Goal: Information Seeking & Learning: Check status

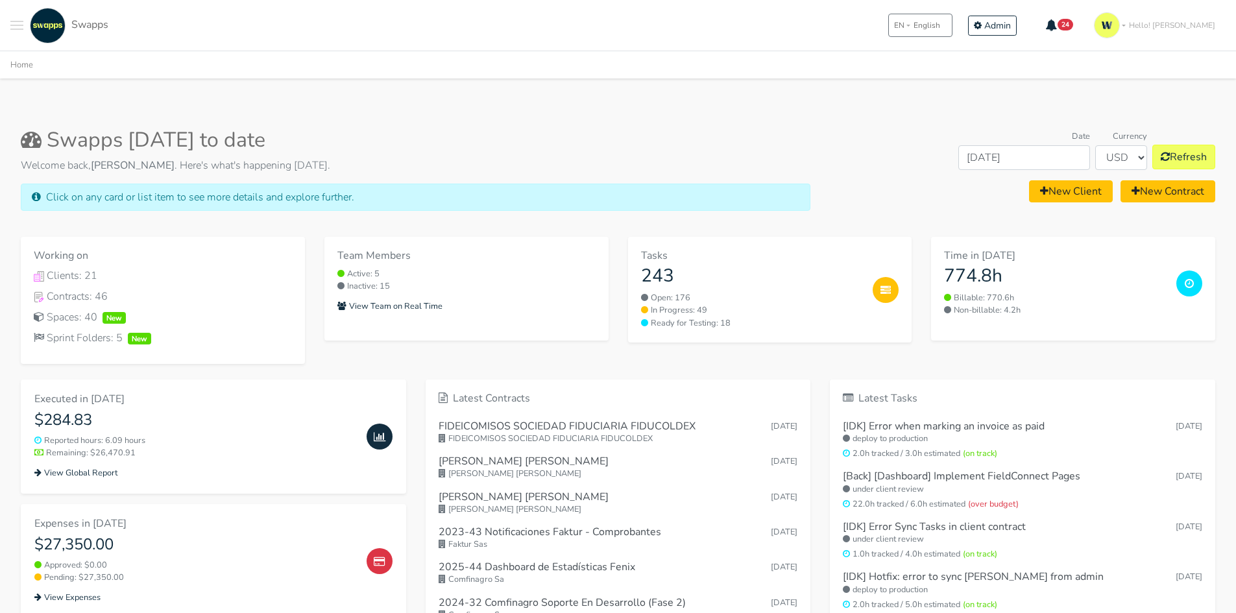
drag, startPoint x: 0, startPoint y: 0, endPoint x: 21, endPoint y: 25, distance: 33.2
click at [21, 25] on span "Toggle navigation menu" at bounding box center [16, 25] width 13 height 1
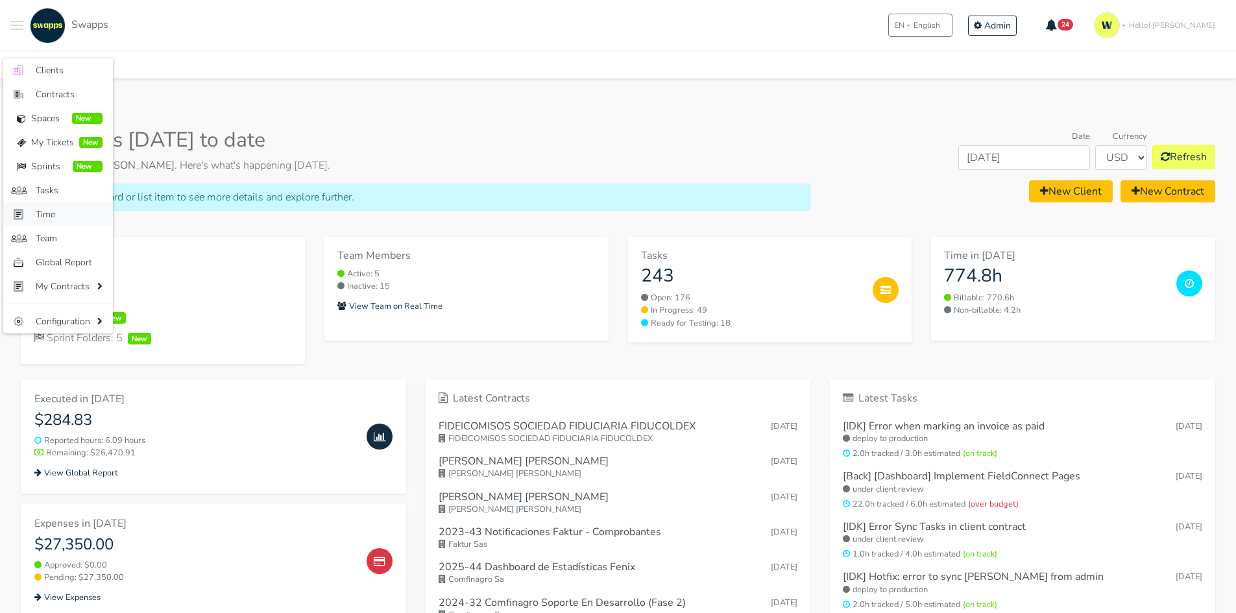
click at [53, 208] on span "Time" at bounding box center [69, 215] width 67 height 14
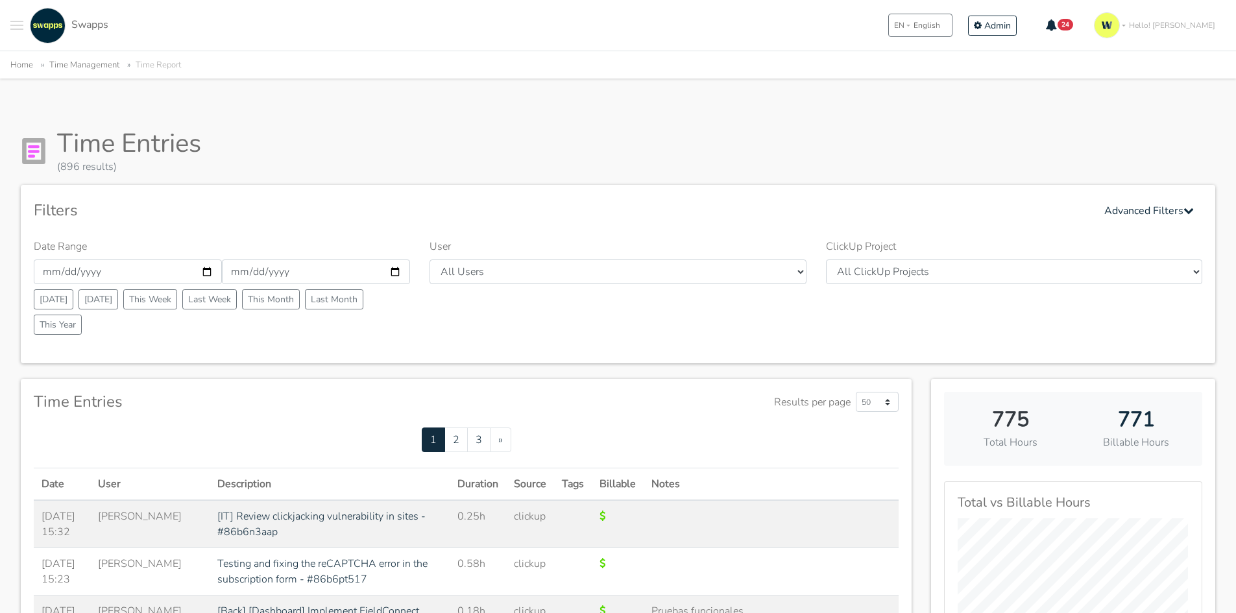
select select "41"
click at [430, 260] on select "All Users Andres Cristian Mateo Angie Diego Swapps Tech Alejandra Tatiana Campo…" at bounding box center [618, 272] width 376 height 25
click at [650, 193] on div "Filters Advanced Filters Date Range 2025-09-01 2025-09-30 Today Yesterday This …" at bounding box center [618, 274] width 1195 height 178
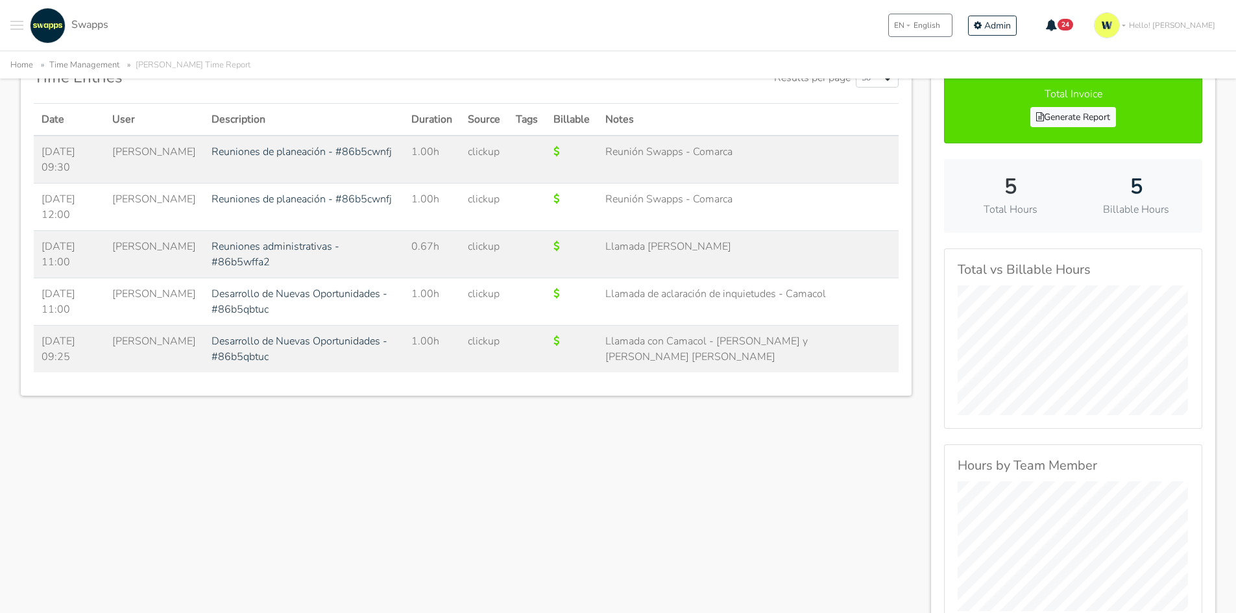
scroll to position [260, 0]
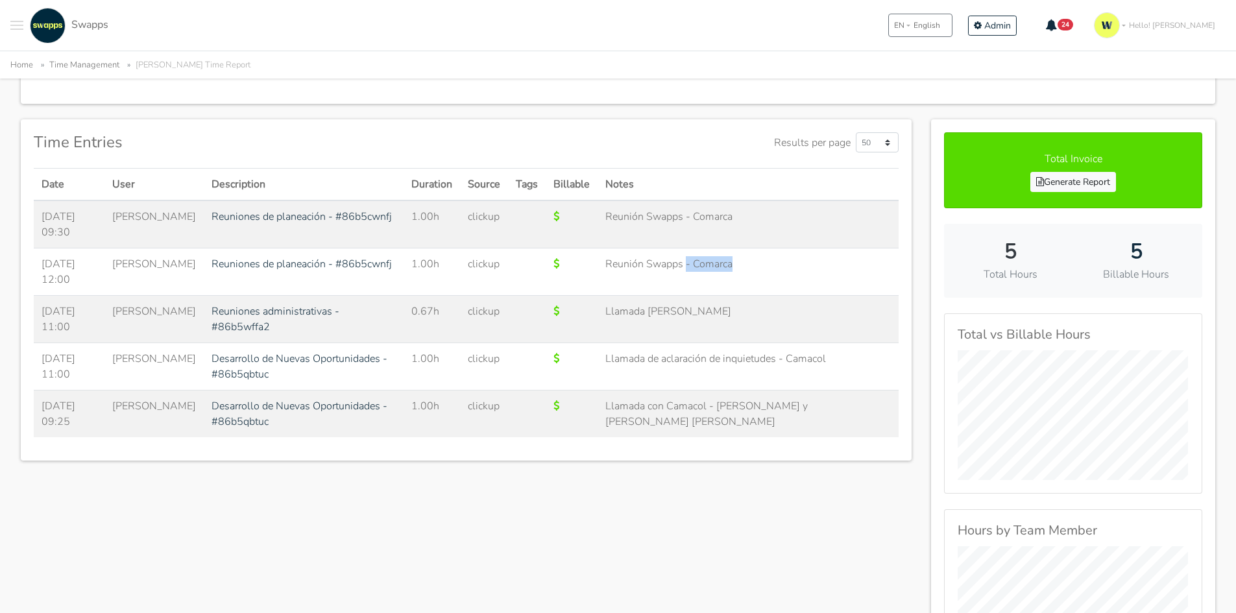
drag, startPoint x: 757, startPoint y: 282, endPoint x: 704, endPoint y: 280, distance: 53.9
click at [704, 280] on td "Reunión Swapps - Comarca" at bounding box center [748, 272] width 301 height 47
drag, startPoint x: 722, startPoint y: 318, endPoint x: 626, endPoint y: 318, distance: 95.4
click at [626, 318] on td "Llamada [PERSON_NAME]" at bounding box center [748, 319] width 301 height 47
click at [752, 365] on td "Llamada de aclaración de inquietudes - Camacol" at bounding box center [748, 366] width 301 height 47
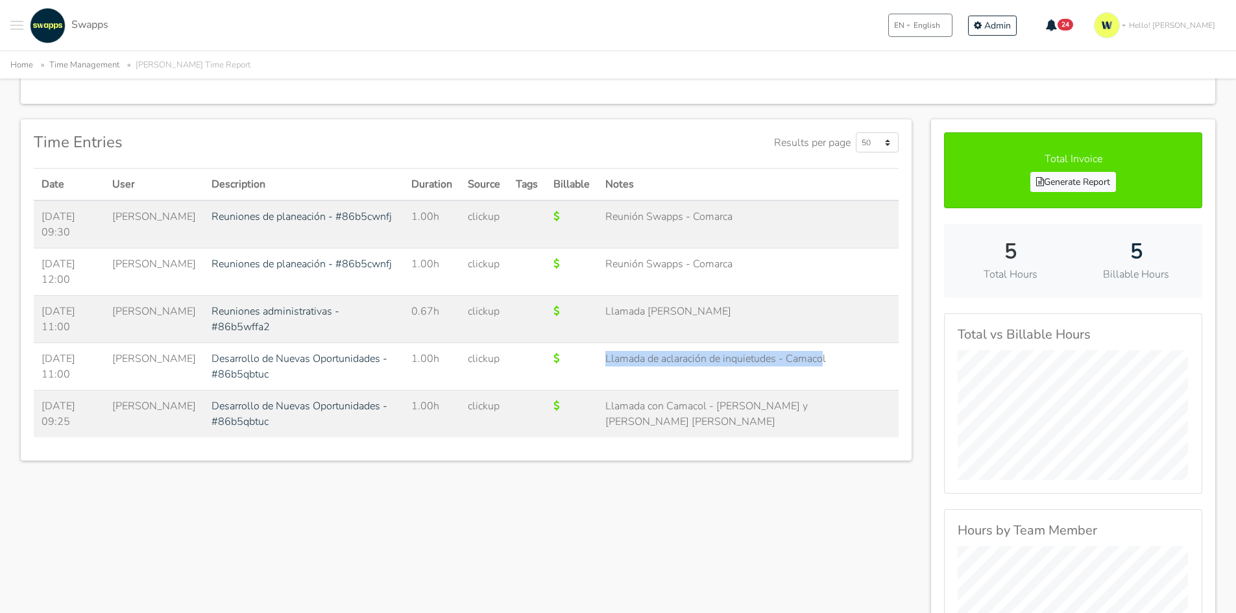
drag, startPoint x: 838, startPoint y: 361, endPoint x: 593, endPoint y: 370, distance: 245.5
click at [593, 370] on tr "2025-09-05 11:00 Luis Cuevas Desarrollo de Nuevas Oportunidades - #86b5qbtuc 1.…" at bounding box center [466, 366] width 865 height 47
click at [859, 425] on td "Llamada con Camacol - [PERSON_NAME] y [PERSON_NAME]" at bounding box center [748, 414] width 301 height 47
drag, startPoint x: 807, startPoint y: 413, endPoint x: 720, endPoint y: 414, distance: 87.0
click at [720, 414] on td "Llamada con Camacol - [PERSON_NAME] y [PERSON_NAME]" at bounding box center [748, 414] width 301 height 47
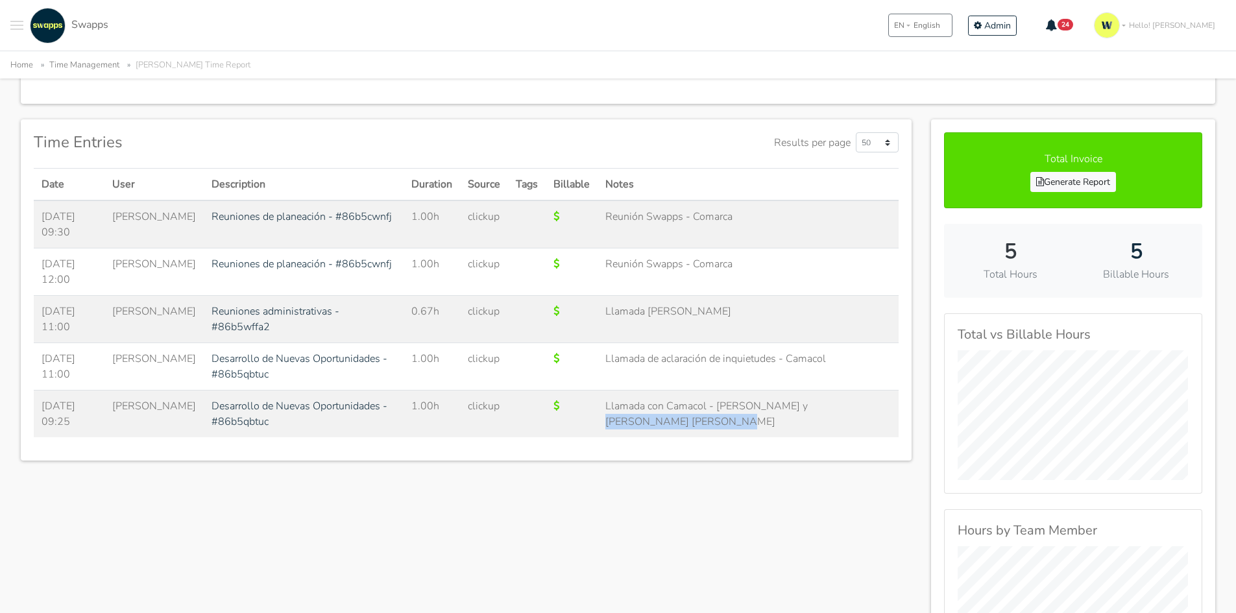
click at [733, 417] on td "Llamada con Camacol - [PERSON_NAME] y [PERSON_NAME]" at bounding box center [748, 414] width 301 height 47
click at [715, 496] on div "Time Entries Results per page 50 500 1000 Date User" at bounding box center [466, 516] width 911 height 795
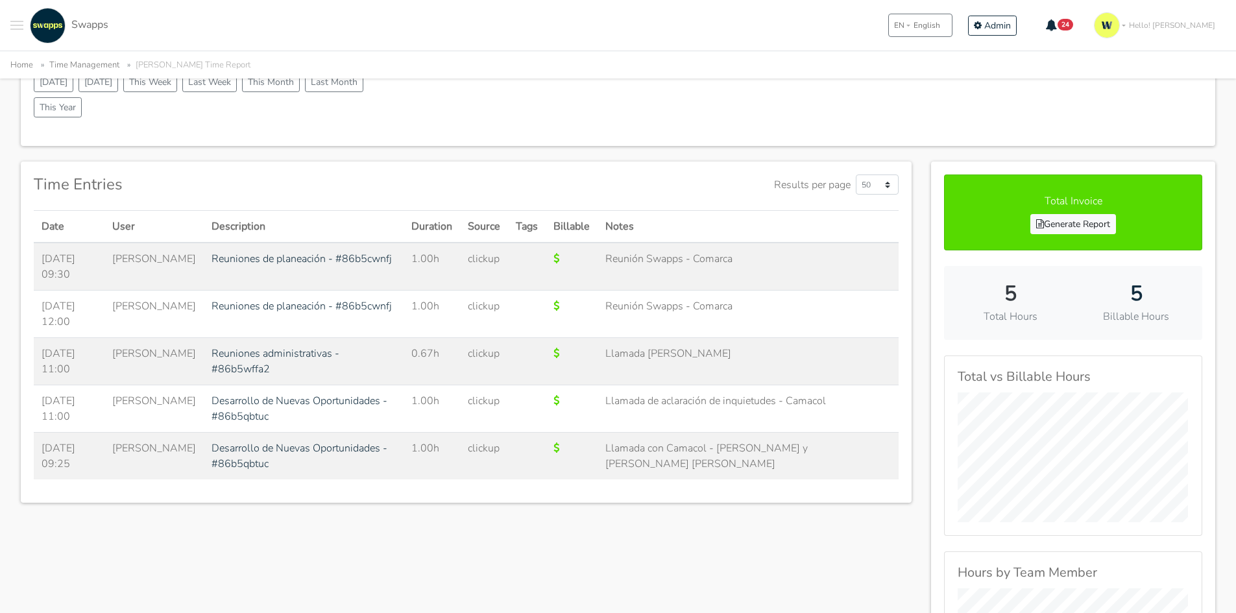
scroll to position [195, 0]
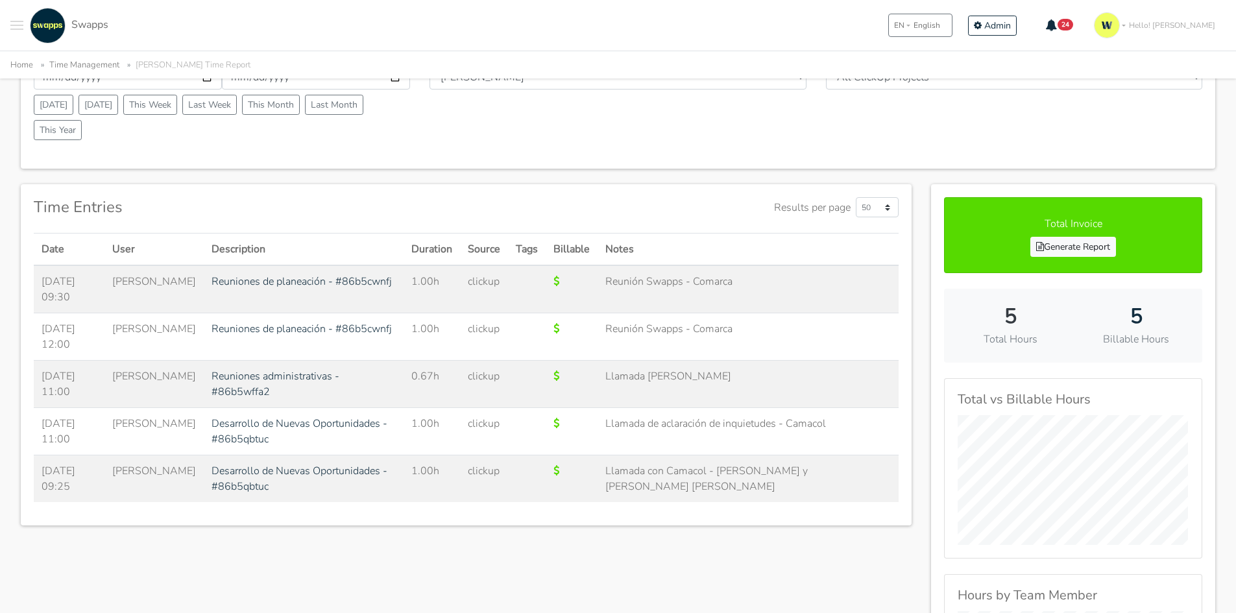
click at [801, 421] on td "Llamada de aclaración de inquietudes - Camacol" at bounding box center [748, 431] width 301 height 47
click at [774, 580] on div "Time Entries Results per page 50 500 1000 Date User" at bounding box center [466, 581] width 911 height 795
click at [280, 471] on link "Desarrollo de Nuevas Oportunidades - #86b5qbtuc" at bounding box center [300, 479] width 176 height 30
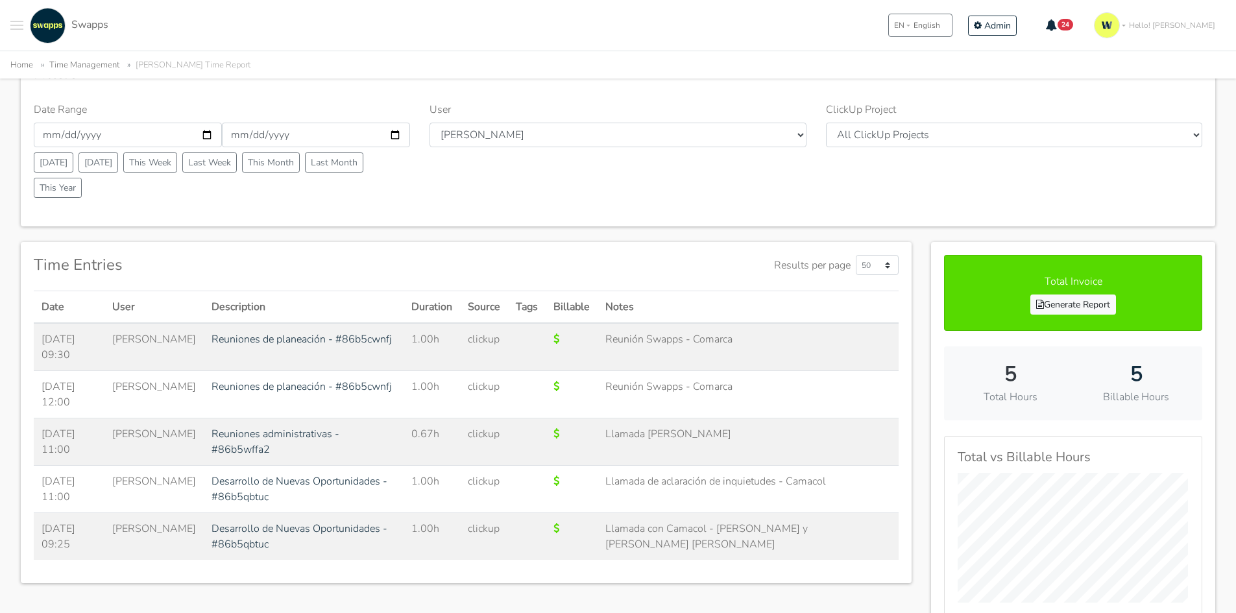
scroll to position [0, 0]
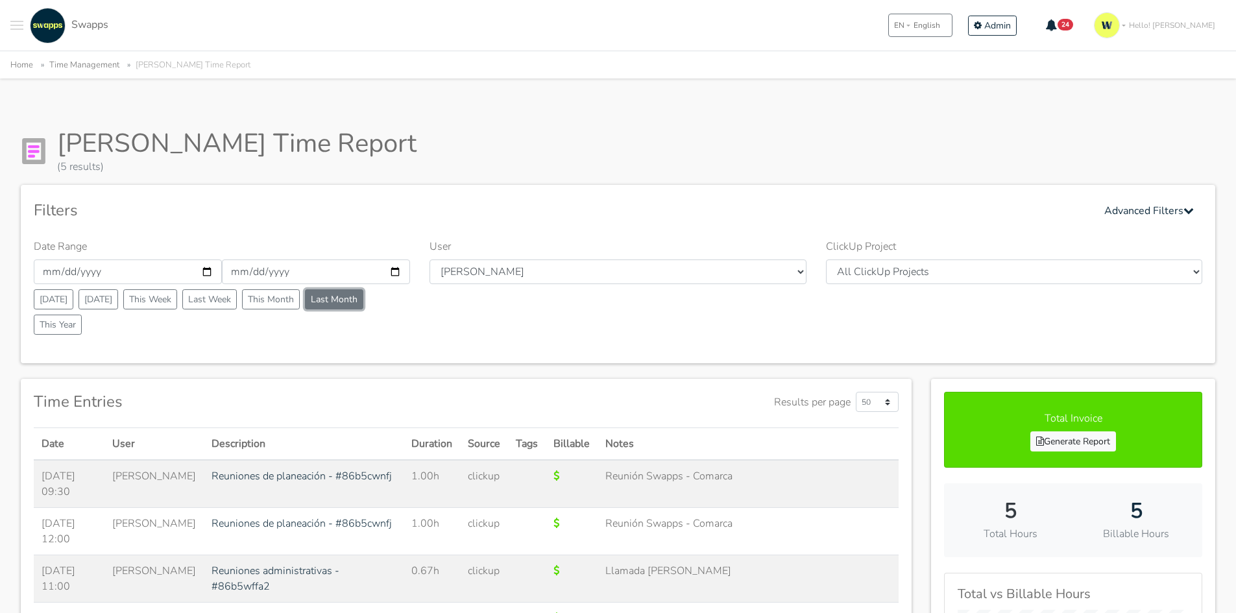
click at [338, 299] on button "Last Month" at bounding box center [334, 299] width 58 height 20
type input "2025-08-01"
type input "2025-08-31"
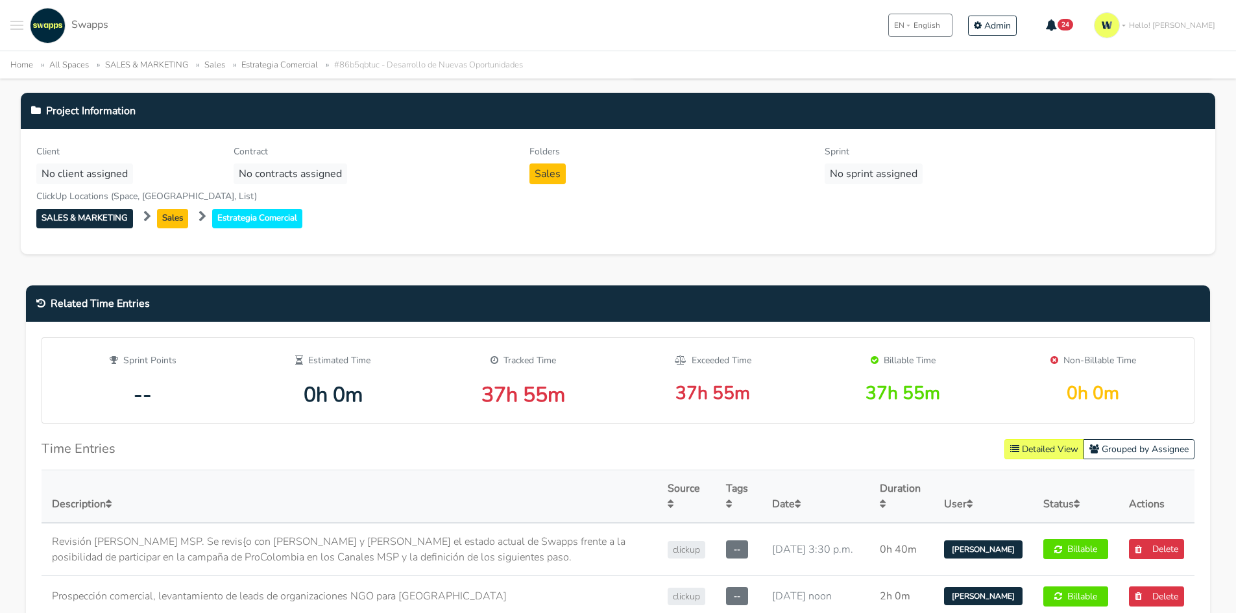
scroll to position [260, 0]
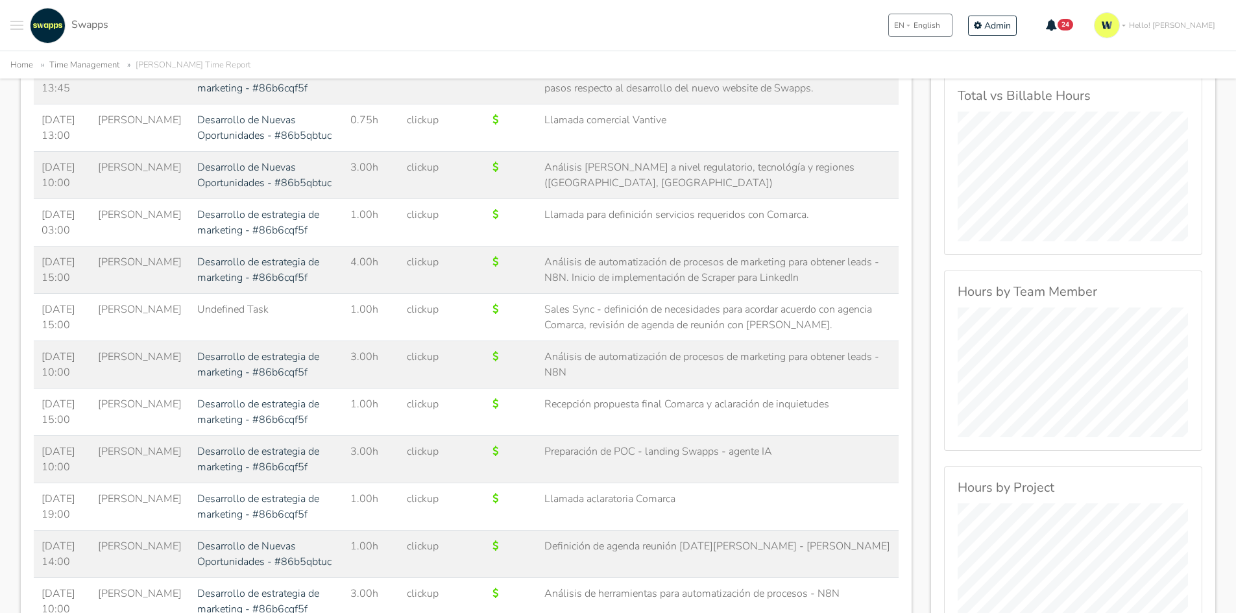
scroll to position [260, 0]
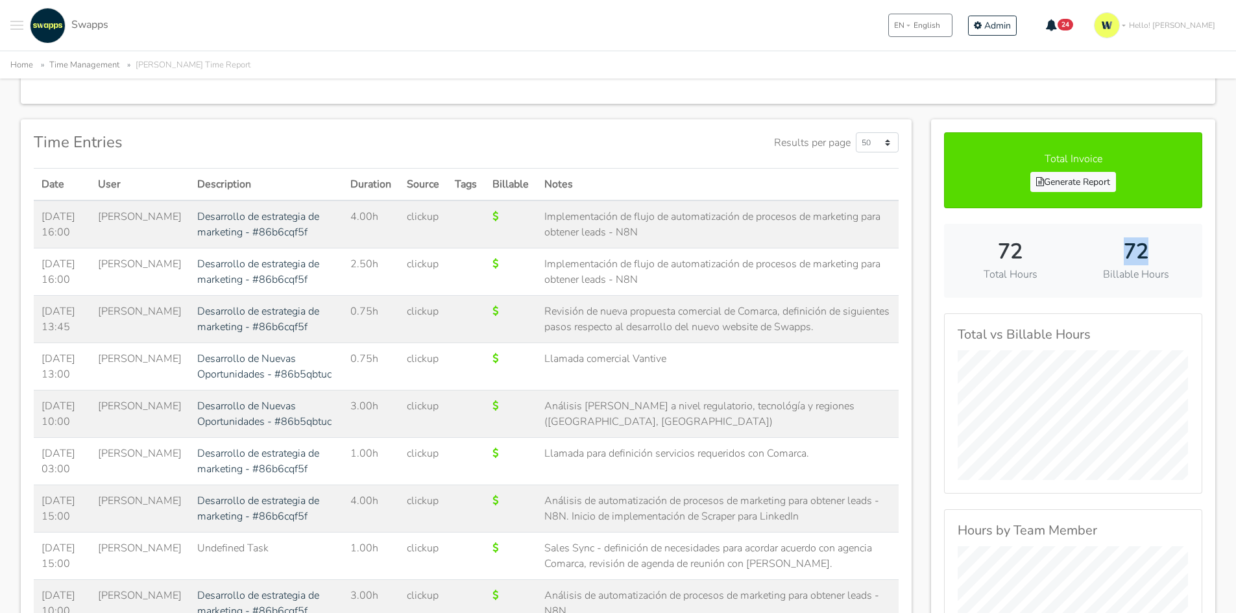
drag, startPoint x: 1168, startPoint y: 257, endPoint x: 1116, endPoint y: 255, distance: 51.3
click at [1116, 255] on h2 "72" at bounding box center [1136, 251] width 106 height 25
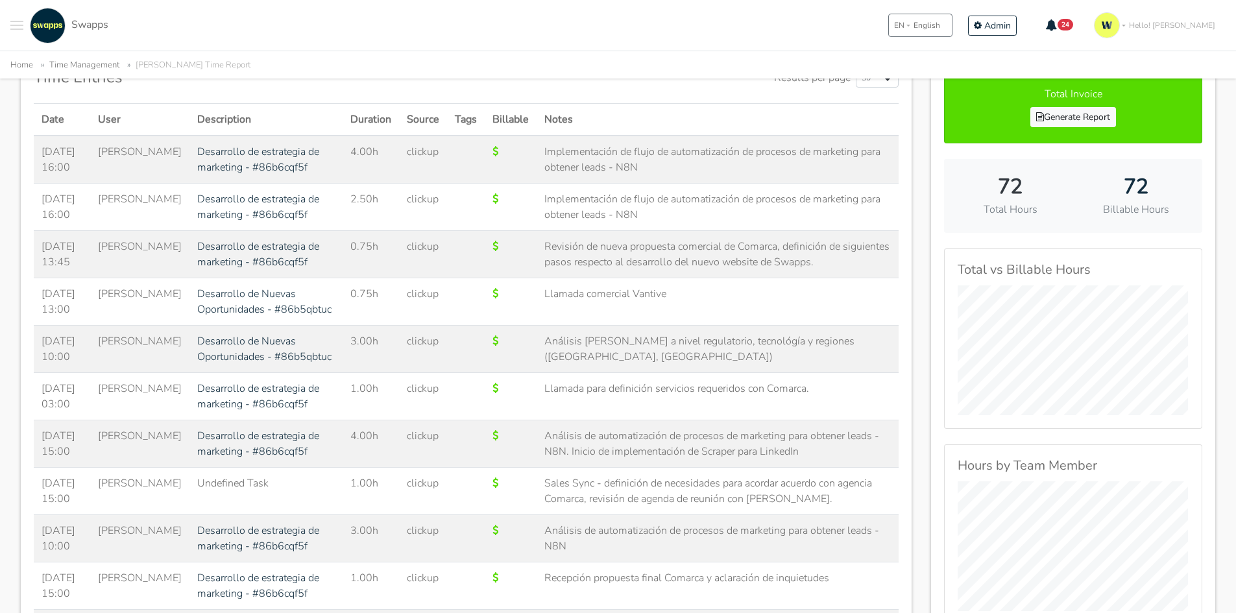
click at [569, 159] on td "Implementación de flujo de automatización de procesos de marketing para obtener…" at bounding box center [718, 160] width 363 height 48
click at [840, 158] on td "Implementación de flujo de automatización de procesos de marketing para obtener…" at bounding box center [718, 160] width 363 height 48
drag, startPoint x: 858, startPoint y: 223, endPoint x: 705, endPoint y: 240, distance: 153.5
click at [705, 231] on td "Implementación de flujo de automatización de procesos de marketing para obtener…" at bounding box center [718, 207] width 363 height 47
drag, startPoint x: 507, startPoint y: 140, endPoint x: 753, endPoint y: 151, distance: 246.2
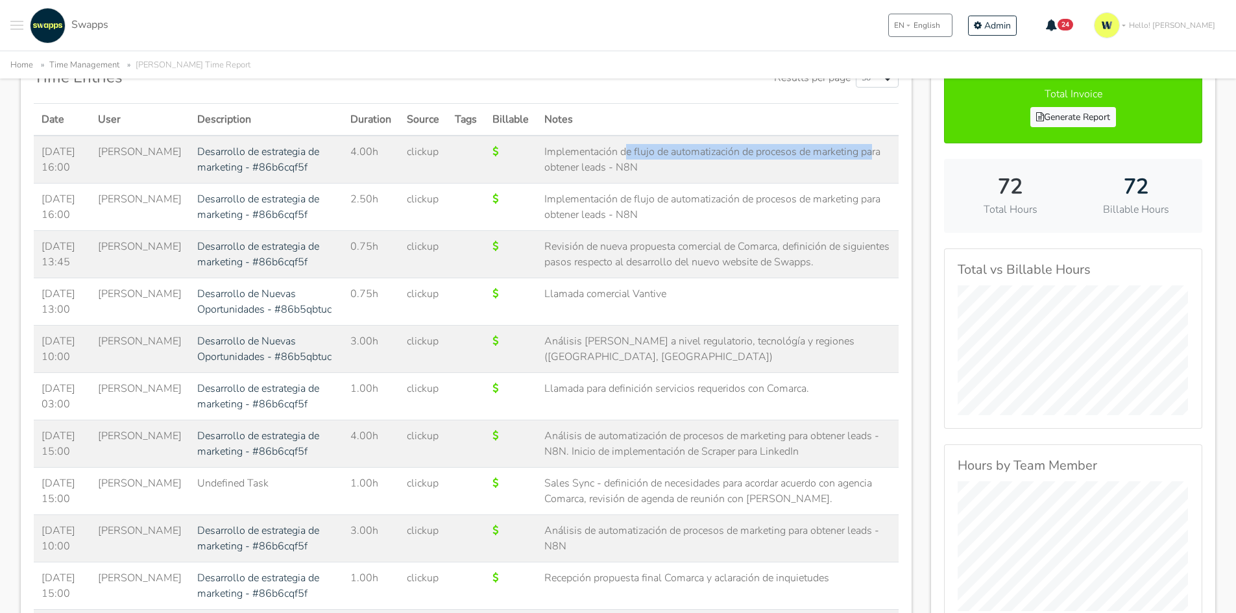
click at [753, 151] on td "Implementación de flujo de automatización de procesos de marketing para obtener…" at bounding box center [718, 160] width 363 height 48
click at [829, 153] on td "Implementación de flujo de automatización de procesos de marketing para obtener…" at bounding box center [718, 160] width 363 height 48
click at [847, 149] on td "Implementación de flujo de automatización de procesos de marketing para obtener…" at bounding box center [718, 160] width 363 height 48
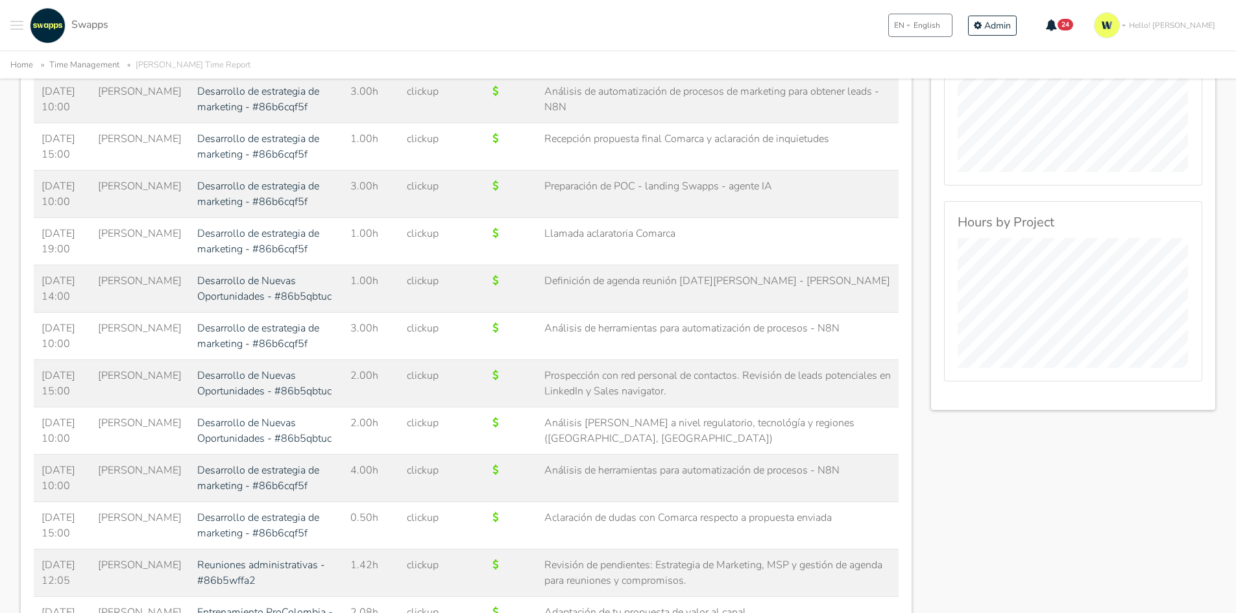
scroll to position [844, 0]
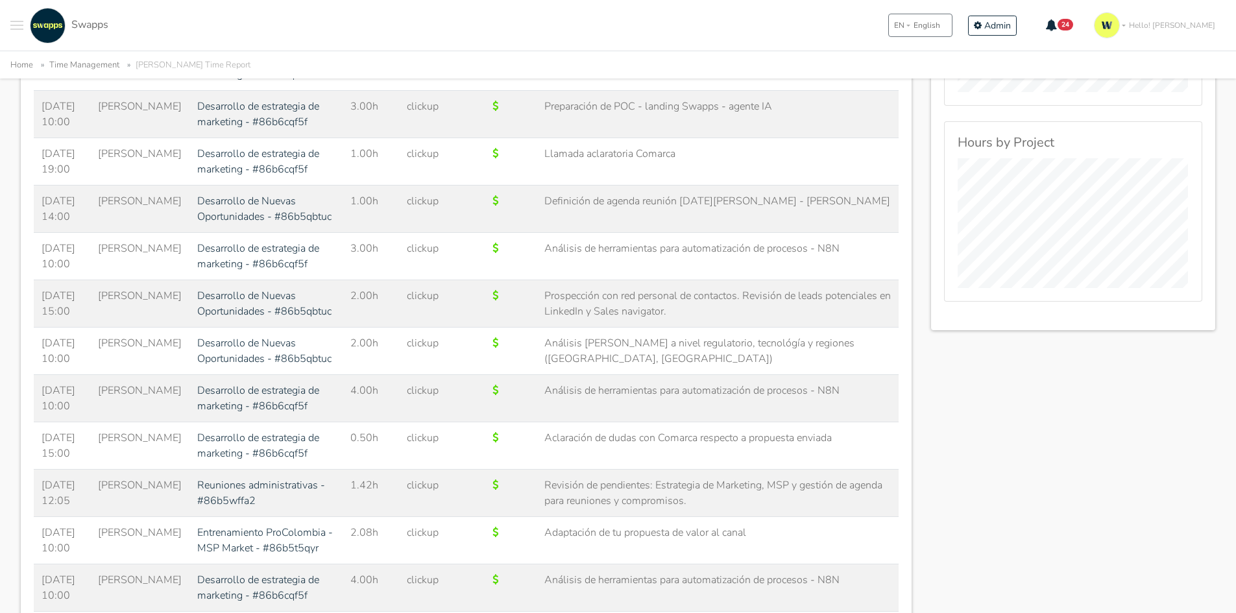
drag, startPoint x: 816, startPoint y: 256, endPoint x: 651, endPoint y: 245, distance: 165.9
click at [651, 43] on td "Análisis de automatización de procesos de marketing para obtener leads - N8N" at bounding box center [718, 19] width 363 height 47
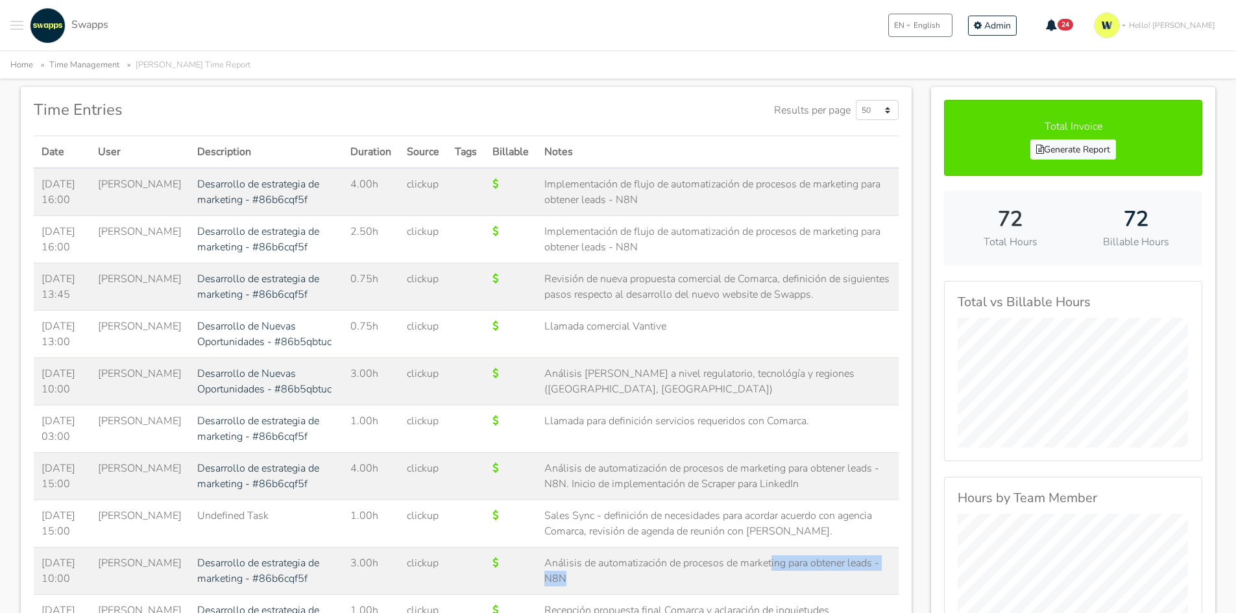
scroll to position [32, 0]
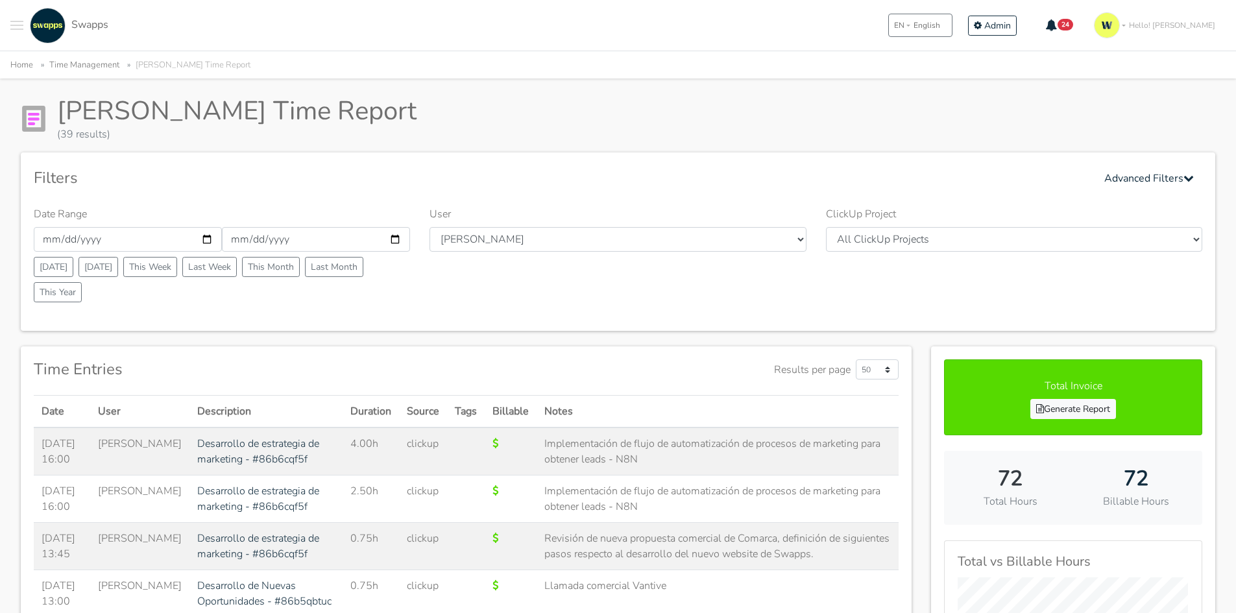
click at [728, 115] on div "Luis Cuevas's Time Report (39 results)" at bounding box center [618, 118] width 1195 height 47
click at [275, 274] on button "This Month" at bounding box center [271, 267] width 58 height 20
type input "2025-09-01"
type input "2025-09-30"
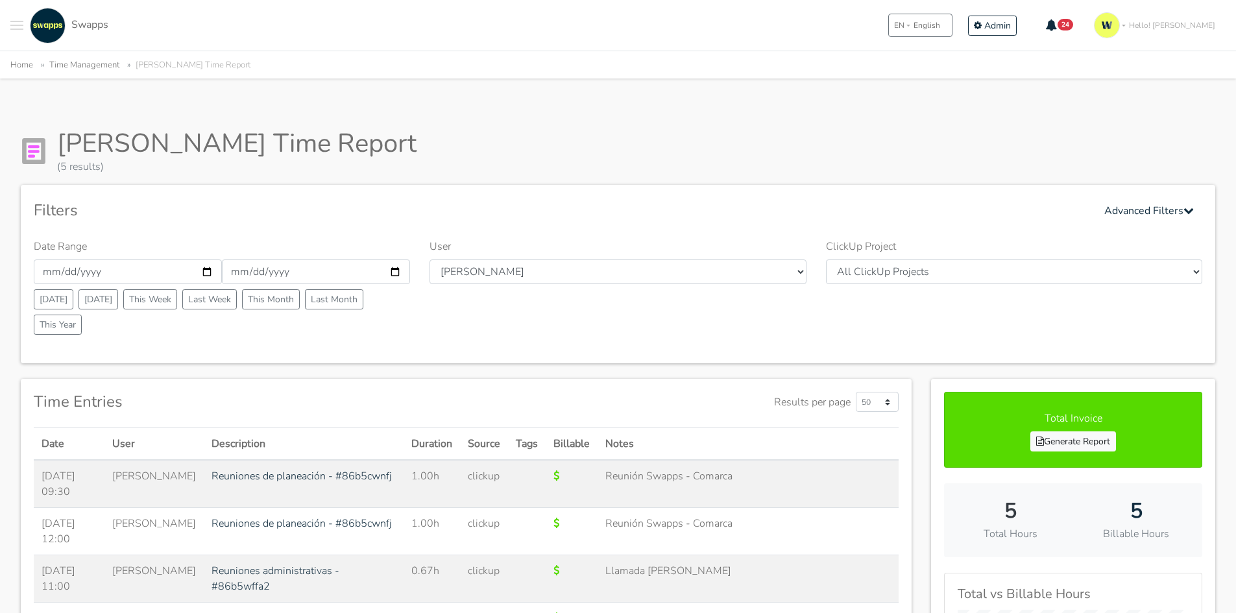
click at [618, 225] on div "Filters Advanced Filters Date Range 2025-09-01 2025-09-30 Today Yesterday This …" at bounding box center [618, 274] width 1195 height 178
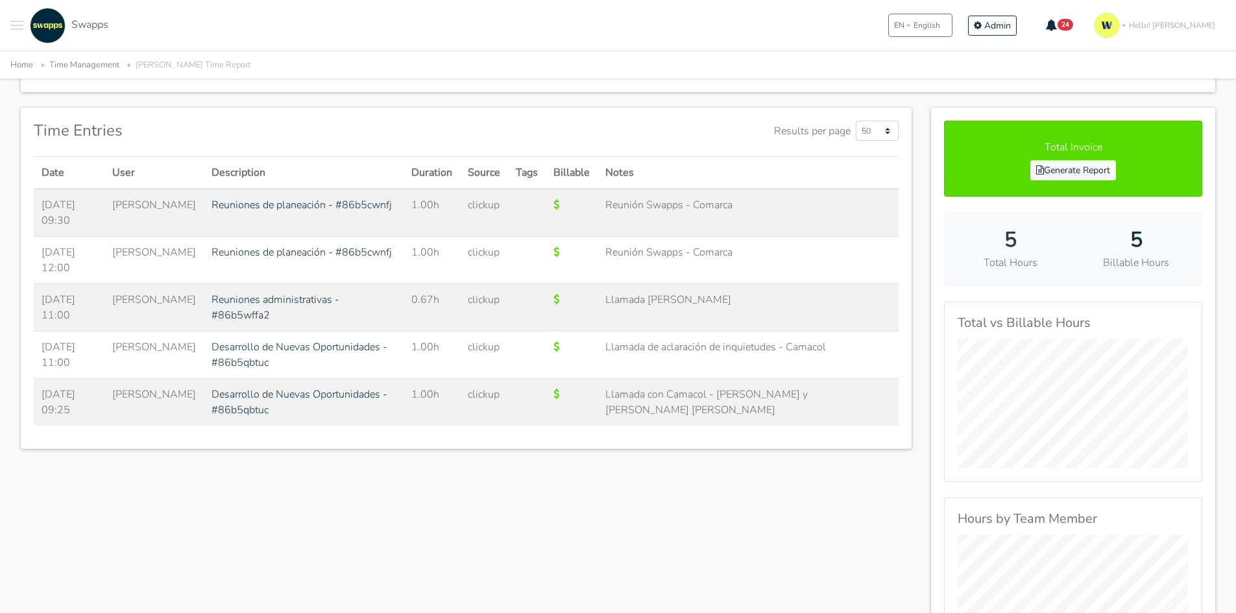
scroll to position [389, 0]
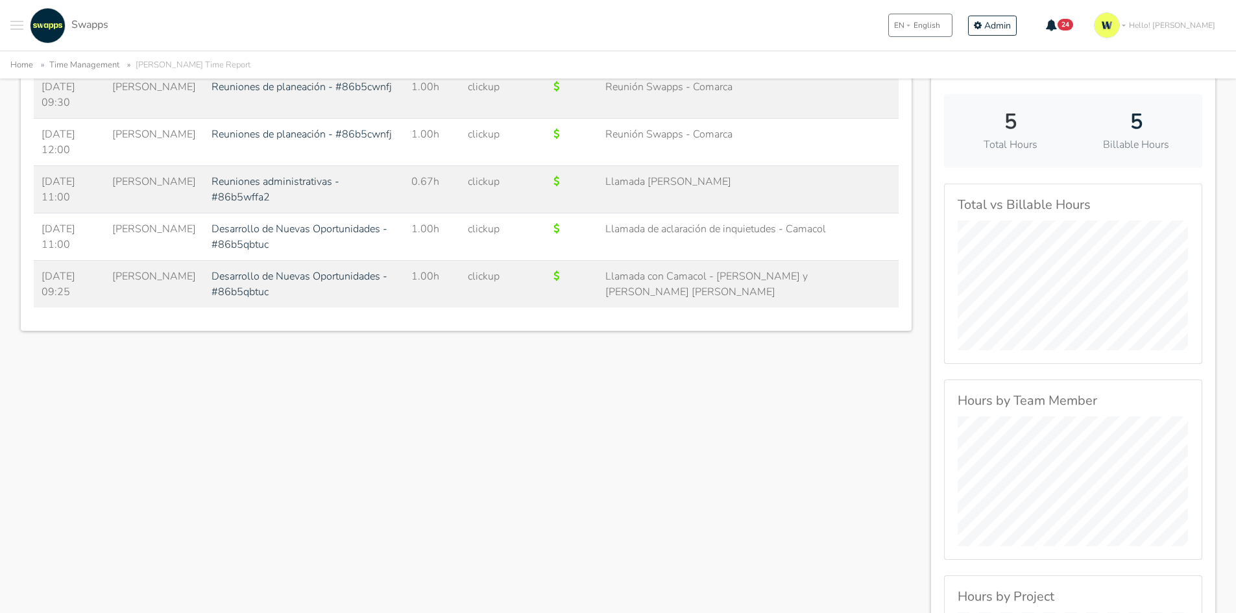
click at [700, 403] on div "Time Entries Results per page 50 500 1000 Date User" at bounding box center [466, 387] width 911 height 795
click at [702, 498] on div "Time Entries Results per page 50 500 1000 Date User" at bounding box center [466, 387] width 911 height 795
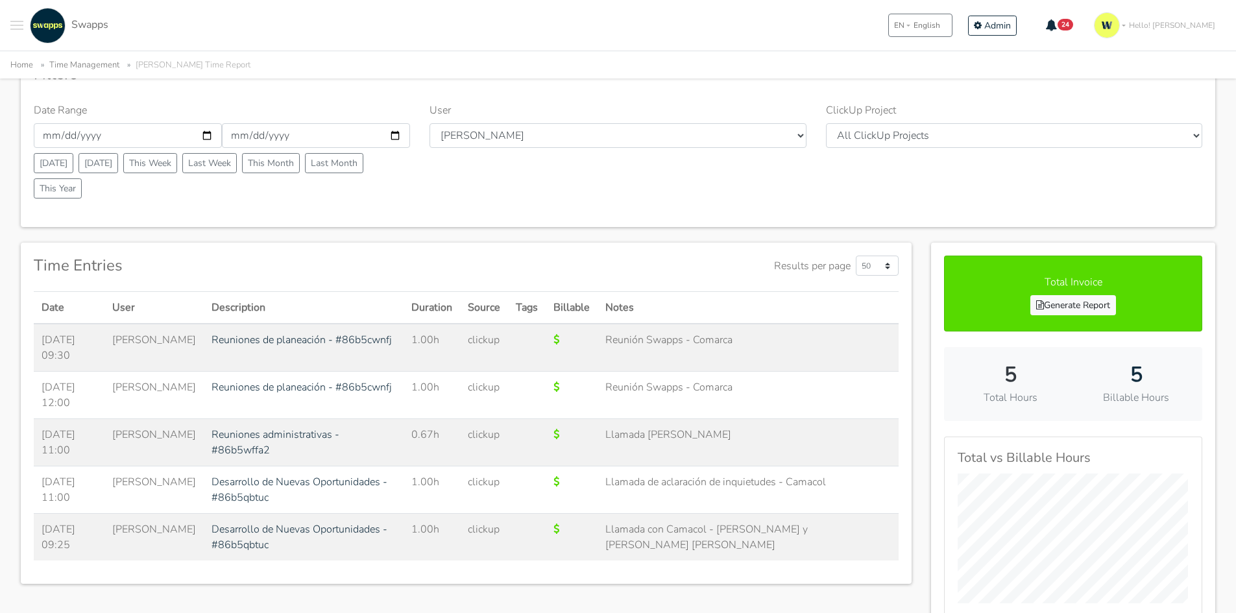
scroll to position [130, 0]
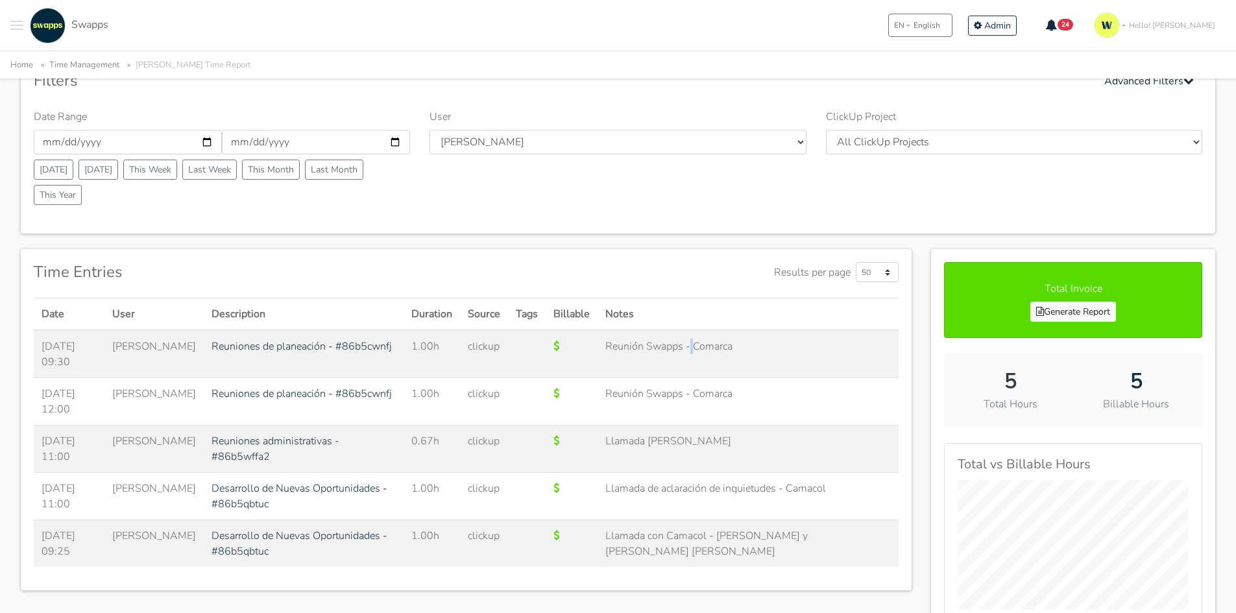
click at [707, 342] on td "Reunión Swapps - Comarca" at bounding box center [748, 354] width 301 height 48
click at [676, 351] on td "Reunión Swapps - Comarca" at bounding box center [748, 354] width 301 height 48
click at [582, 354] on td at bounding box center [572, 354] width 52 height 48
drag, startPoint x: 636, startPoint y: 344, endPoint x: 717, endPoint y: 347, distance: 81.2
click at [717, 347] on td "Reunión Swapps - Comarca" at bounding box center [748, 354] width 301 height 48
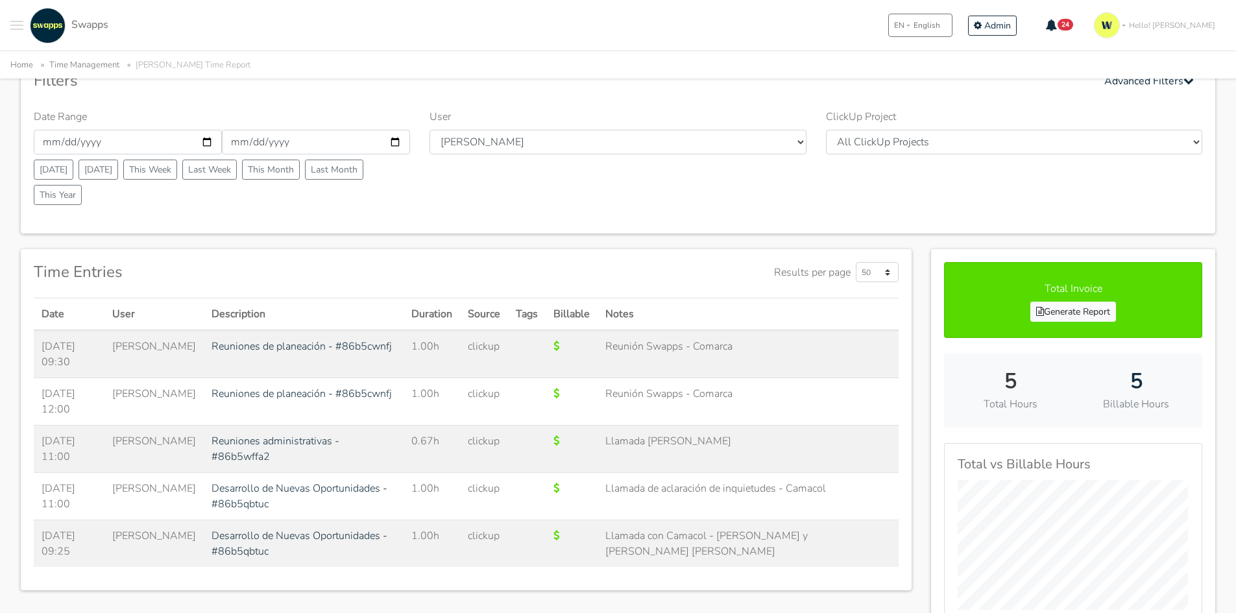
click at [733, 372] on td "Reunión Swapps - Comarca" at bounding box center [748, 354] width 301 height 48
click at [768, 392] on td "Reunión Swapps - Comarca" at bounding box center [748, 401] width 301 height 47
click at [704, 430] on td "Llamada Andrés - Luis" at bounding box center [748, 449] width 301 height 47
click at [17, 23] on button "Toggle navigation menu" at bounding box center [16, 26] width 13 height 36
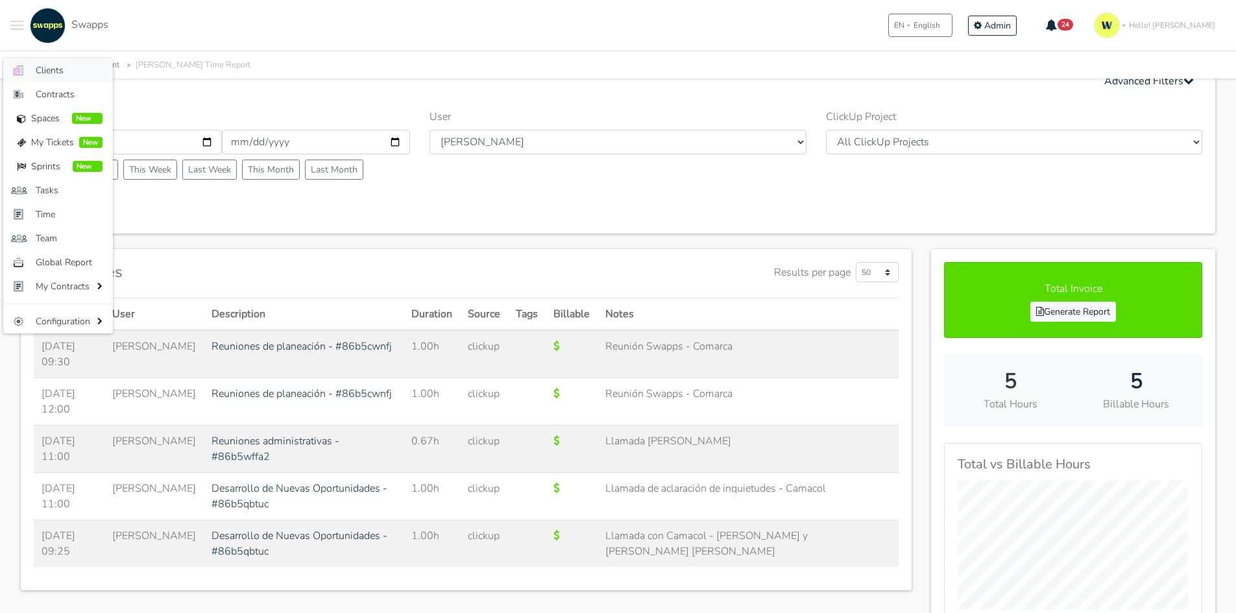
click at [62, 69] on span "Clients" at bounding box center [69, 71] width 67 height 14
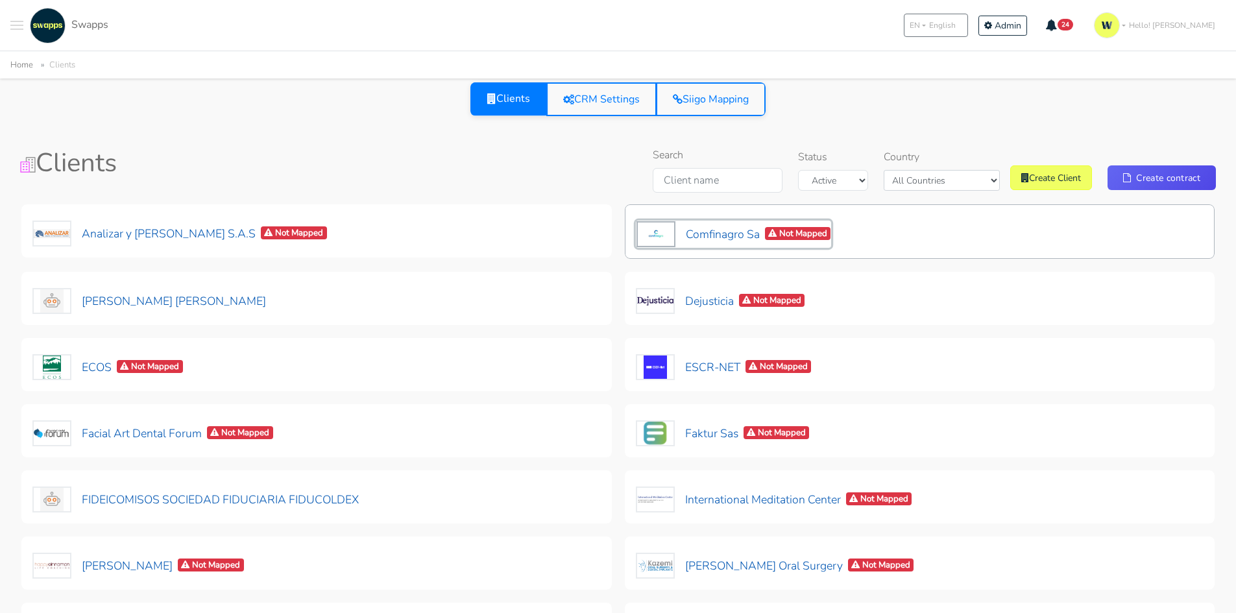
click at [739, 230] on button "Comfinagro Sa Not Mapped" at bounding box center [734, 234] width 196 height 27
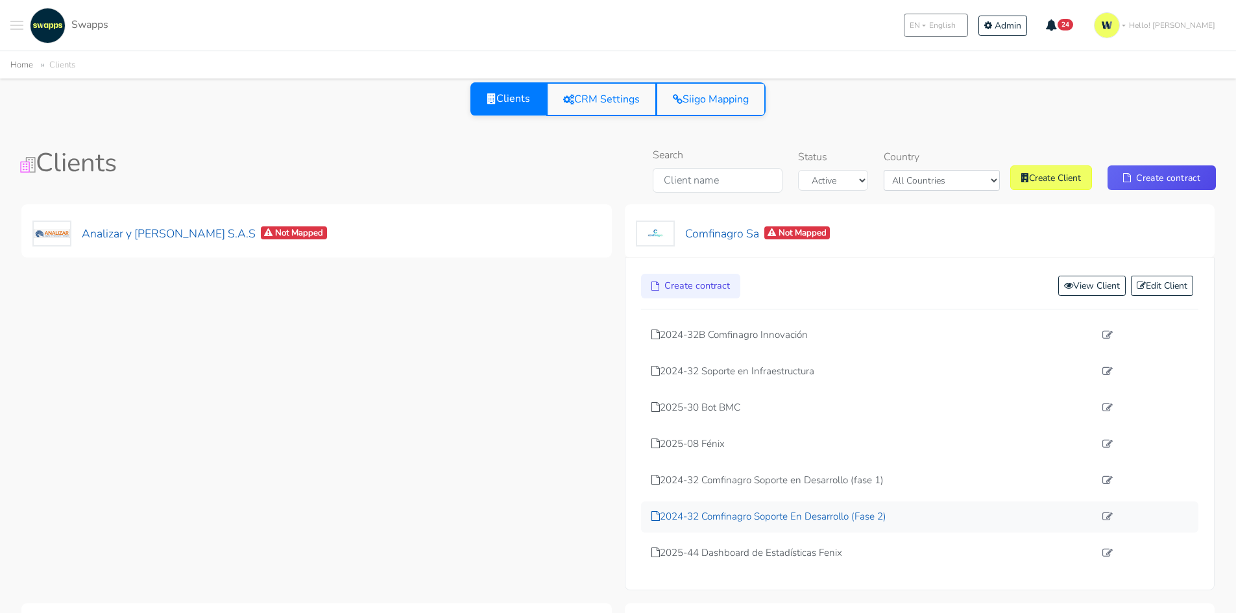
click at [835, 511] on p "2024-32 Comfinagro Soporte En Desarrollo (Fase 2)" at bounding box center [874, 516] width 444 height 15
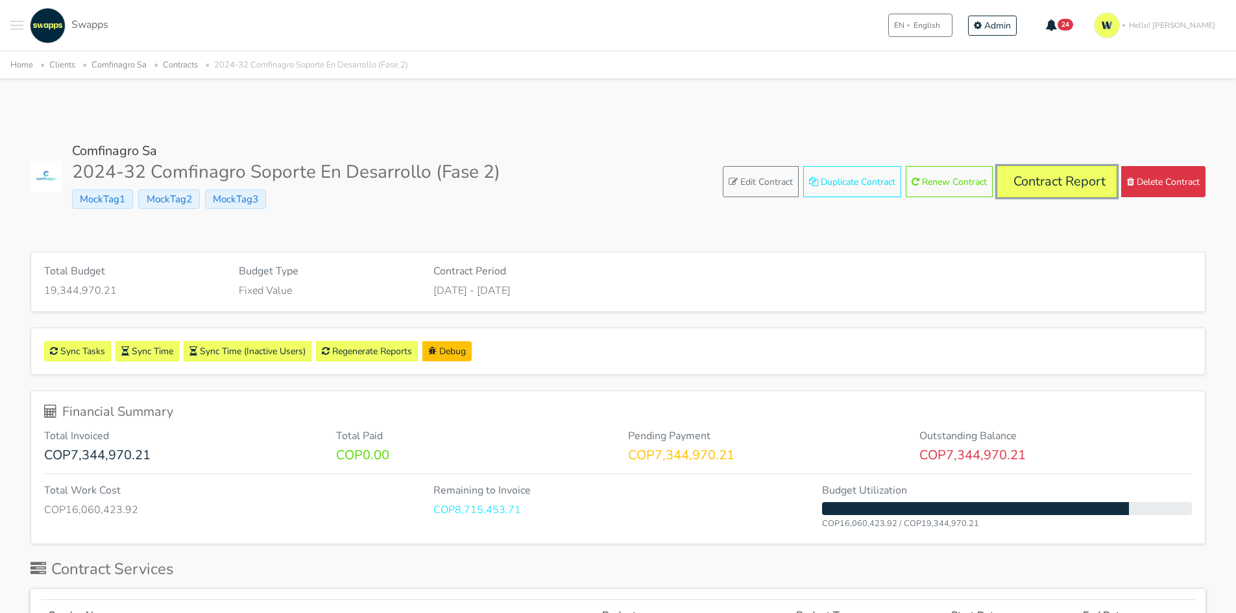
click at [1036, 175] on link "Contract Report" at bounding box center [1056, 181] width 119 height 31
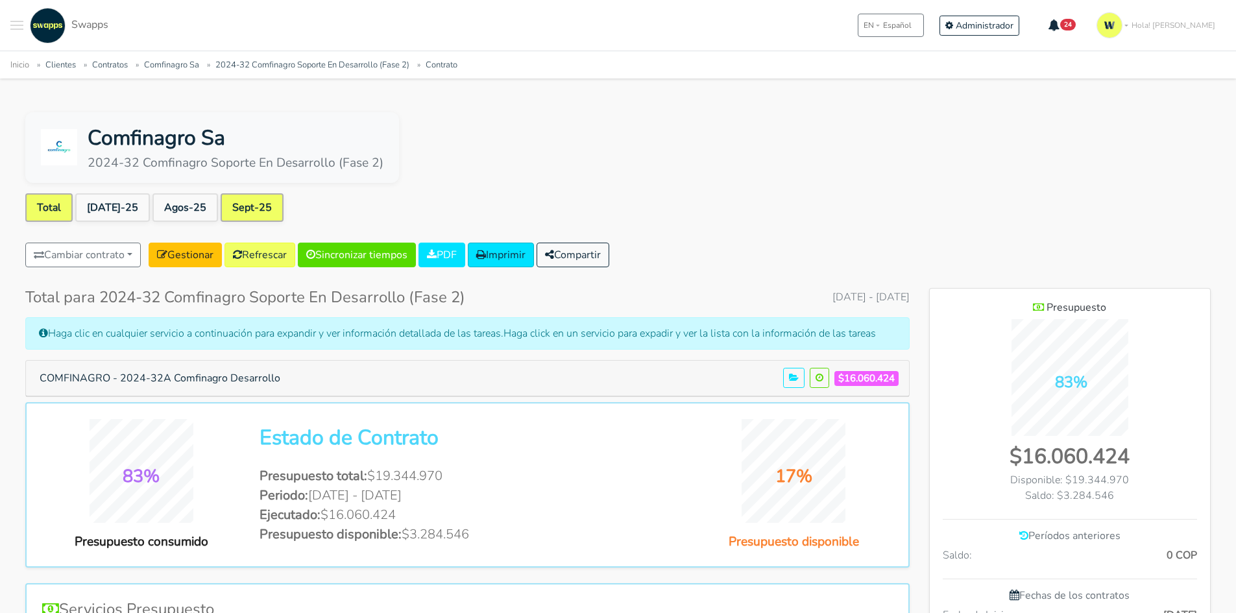
click at [221, 206] on link "Sept-25" at bounding box center [252, 207] width 63 height 29
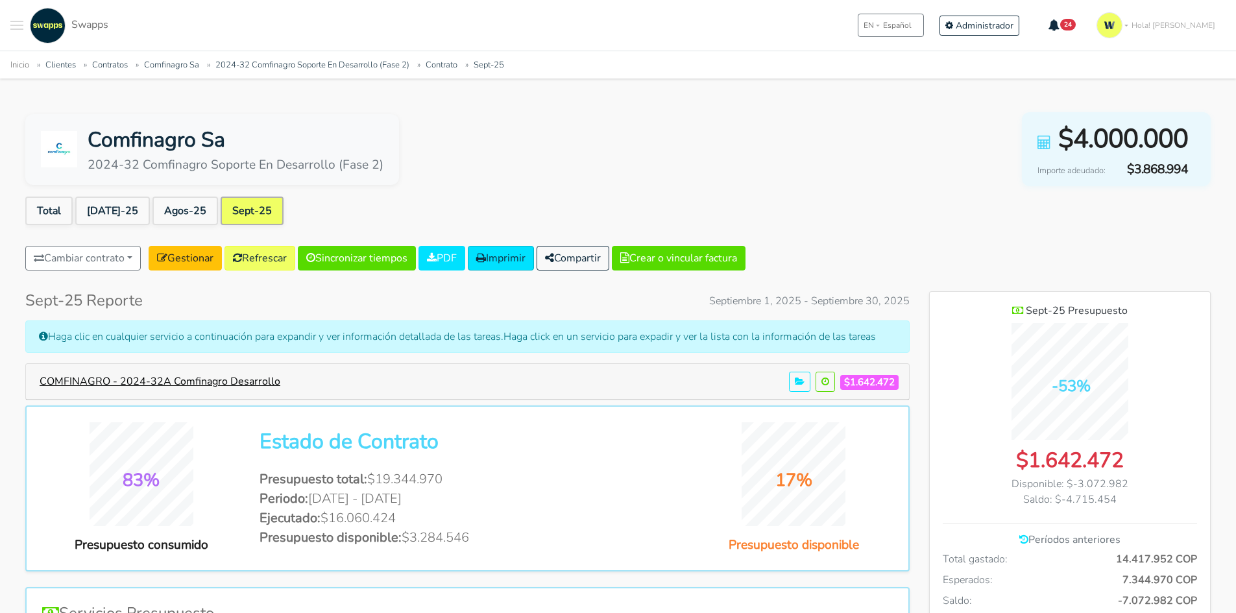
scroll to position [946, 281]
click at [229, 372] on button "COMFINAGRO - 2024-32A Comfinagro Desarrollo" at bounding box center [160, 381] width 258 height 25
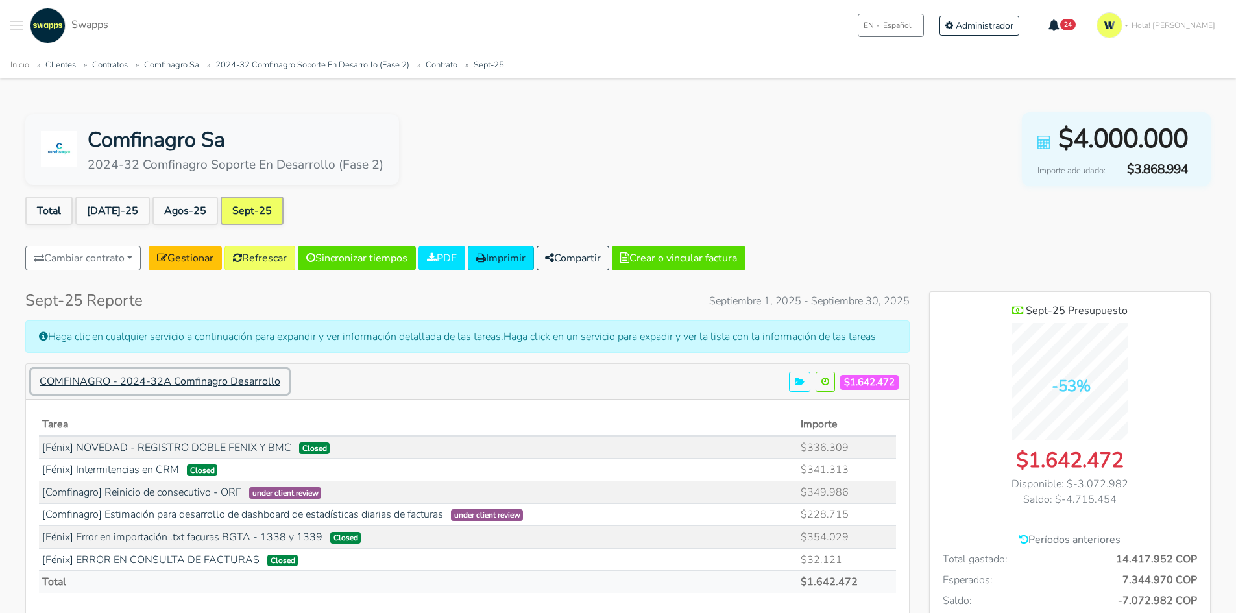
scroll to position [0, 0]
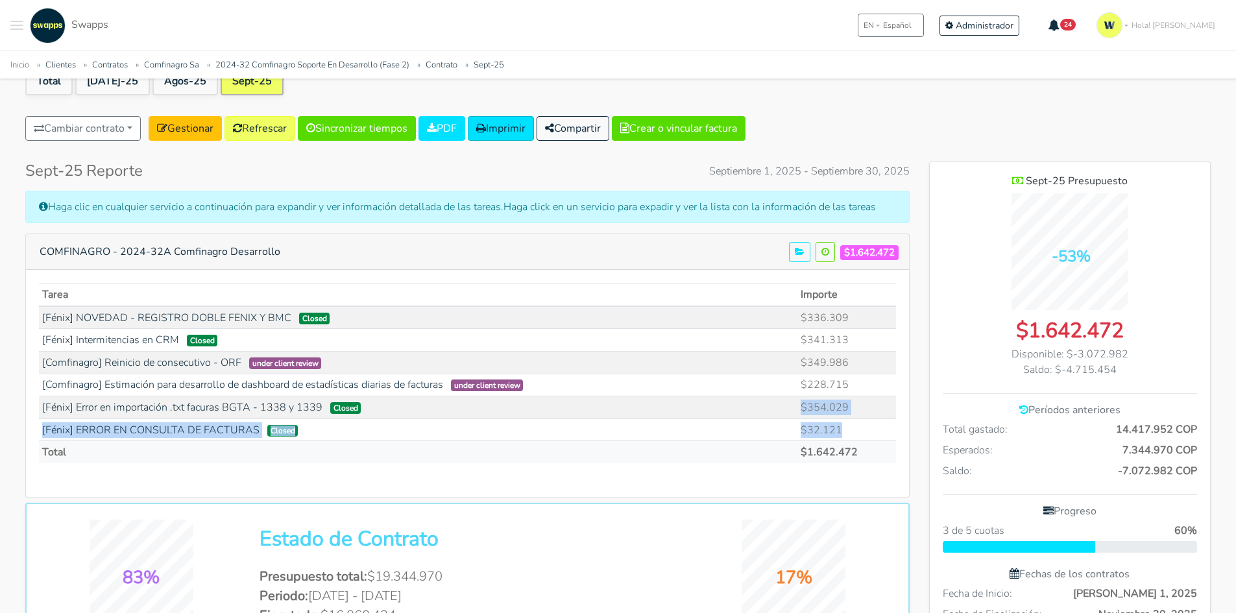
drag, startPoint x: 857, startPoint y: 430, endPoint x: 482, endPoint y: 410, distance: 376.3
click at [506, 409] on tbody "[Fénix] NOVEDAD - REGISTRO DOBLE FENIX Y BMC Closed $336.309 $341.313 $349.986 …" at bounding box center [467, 373] width 857 height 135
click at [443, 416] on td "[Fénix] Error en importación .txt facuras BGTA - 1338 y 1339 Closed" at bounding box center [418, 408] width 759 height 23
click at [837, 385] on td "$228.715" at bounding box center [847, 385] width 99 height 23
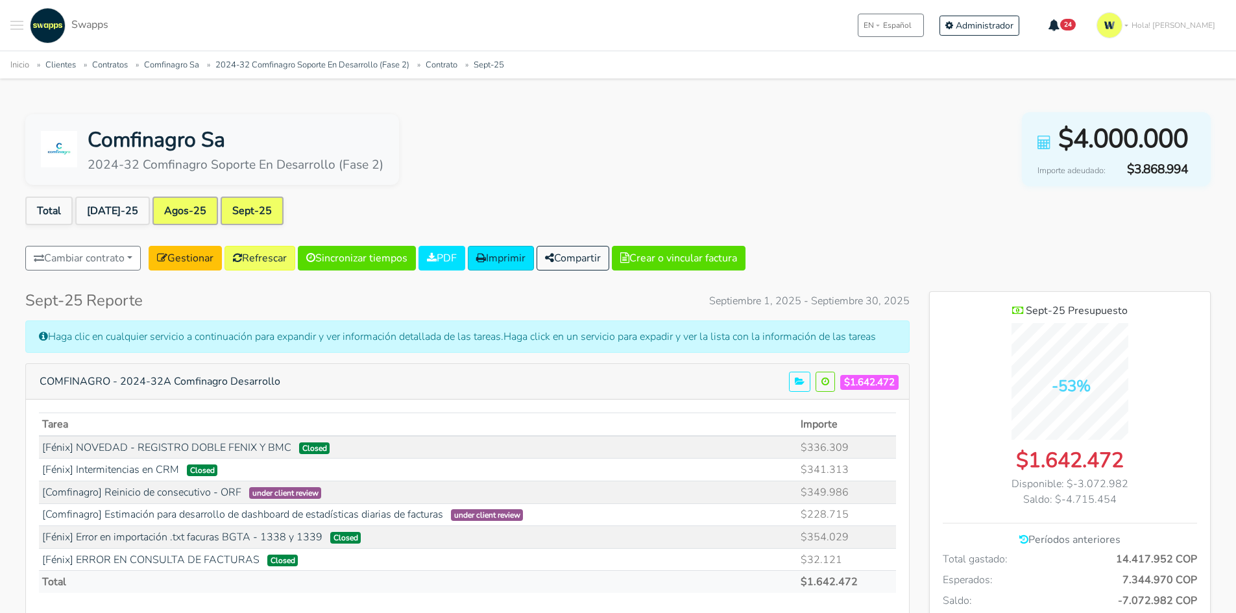
click at [172, 205] on link "Agos-25" at bounding box center [186, 211] width 66 height 29
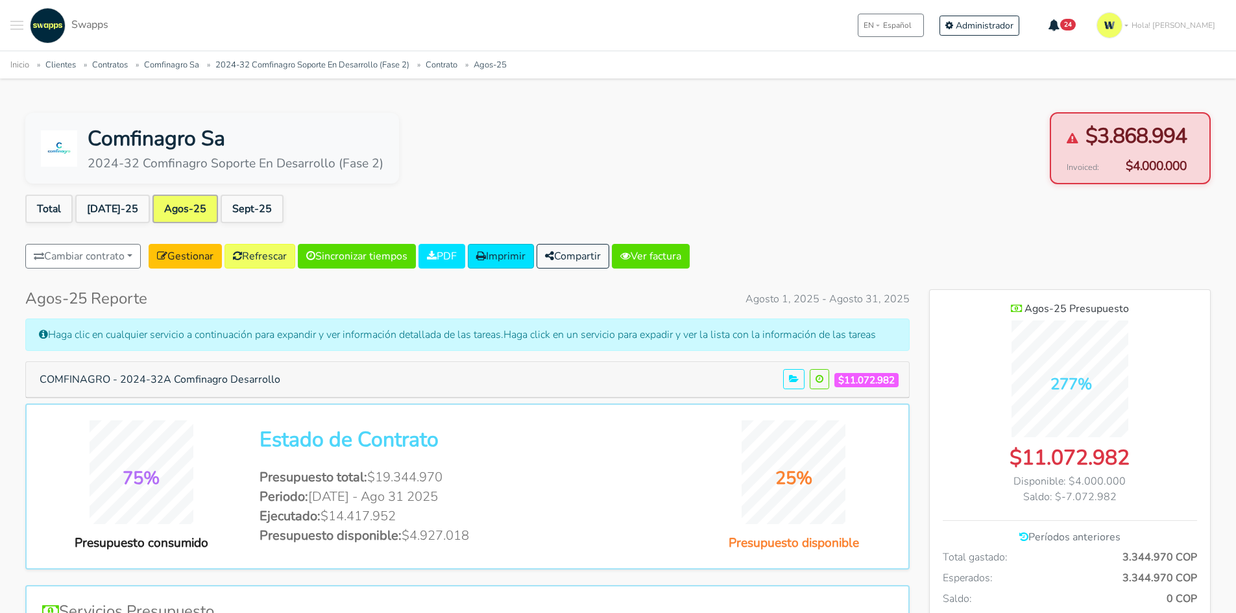
click at [99, 201] on link "[DATE]-25" at bounding box center [112, 209] width 75 height 29
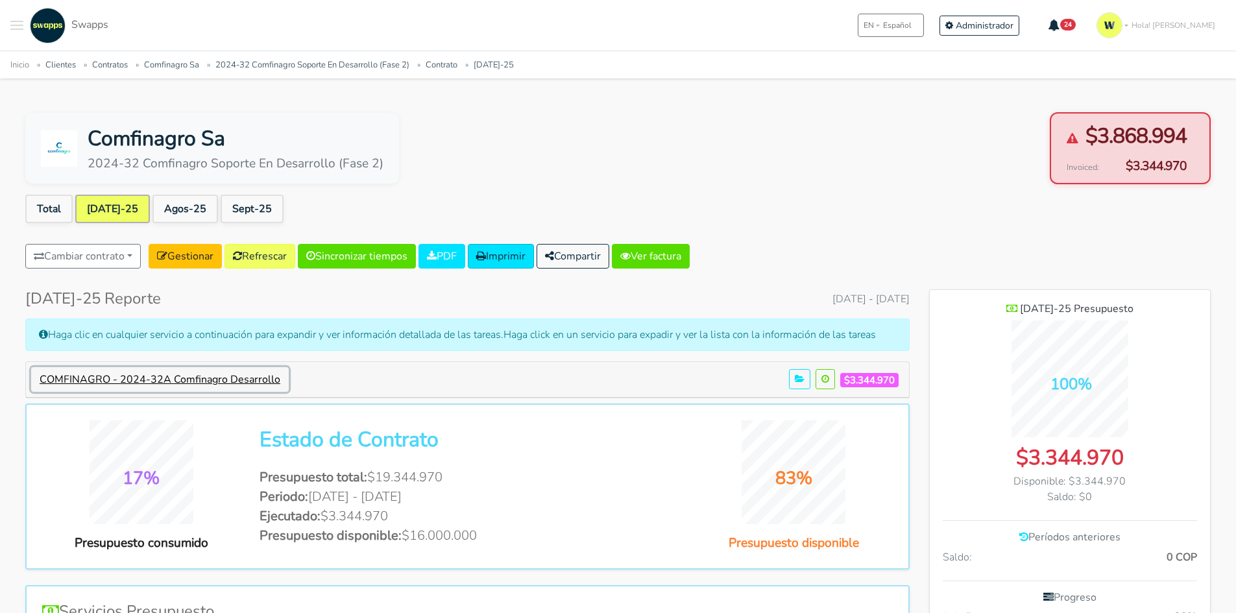
click at [167, 376] on button "COMFINAGRO - 2024-32A Comfinagro Desarrollo" at bounding box center [160, 379] width 258 height 25
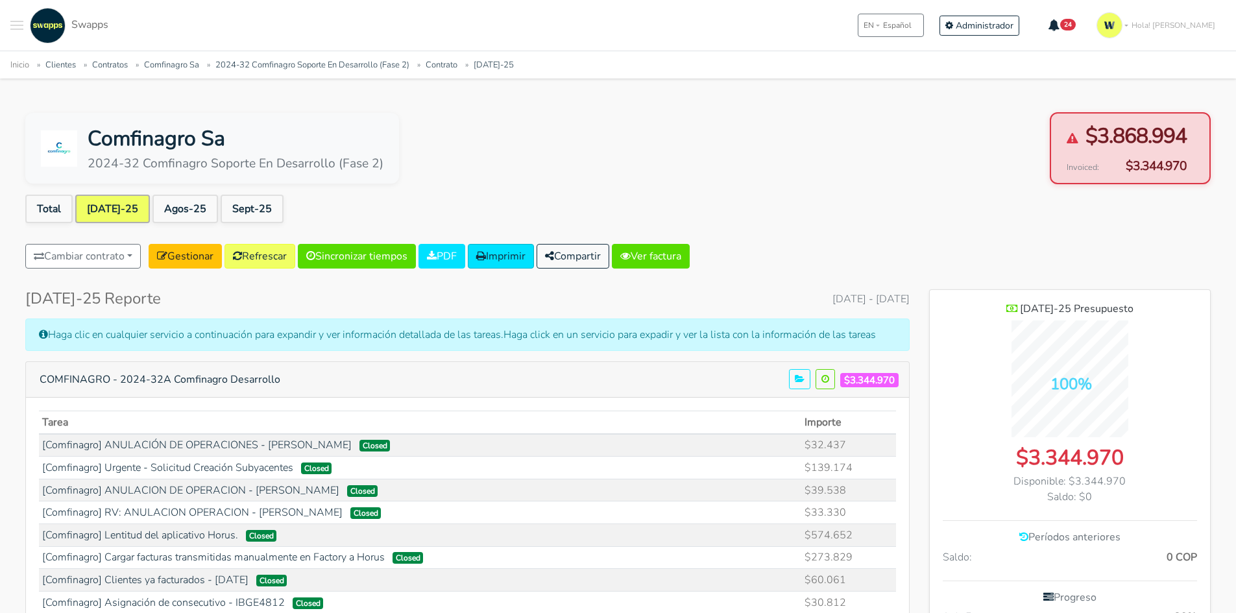
click at [572, 134] on div "Comfinagro Sa 2024-32 Comfinagro Soporte En Desarrollo (Fase 2) $3.868.994 Invo…" at bounding box center [618, 148] width 1186 height 72
